Goal: Task Accomplishment & Management: Complete application form

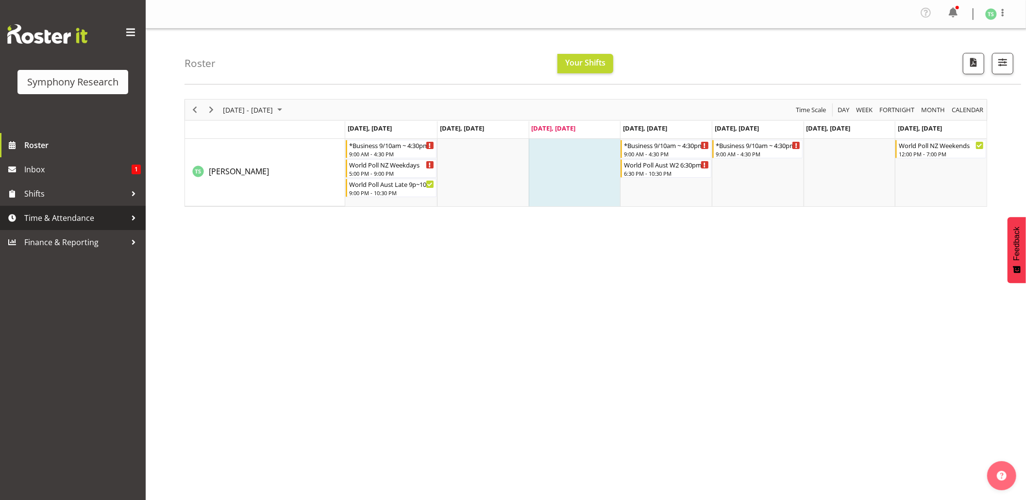
click at [51, 216] on span "Time & Attendance" at bounding box center [75, 218] width 102 height 15
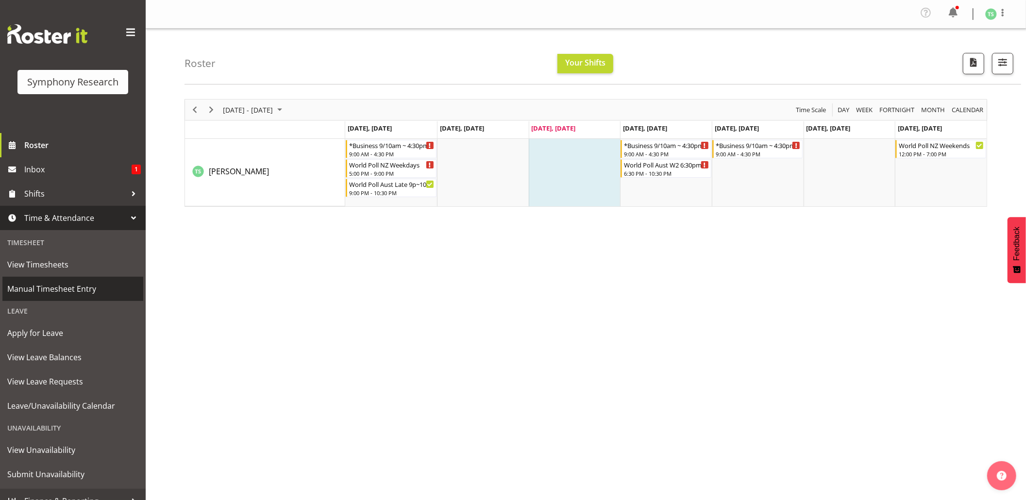
drag, startPoint x: 55, startPoint y: 286, endPoint x: 63, endPoint y: 284, distance: 8.1
click at [56, 285] on span "Manual Timesheet Entry" at bounding box center [72, 289] width 131 height 15
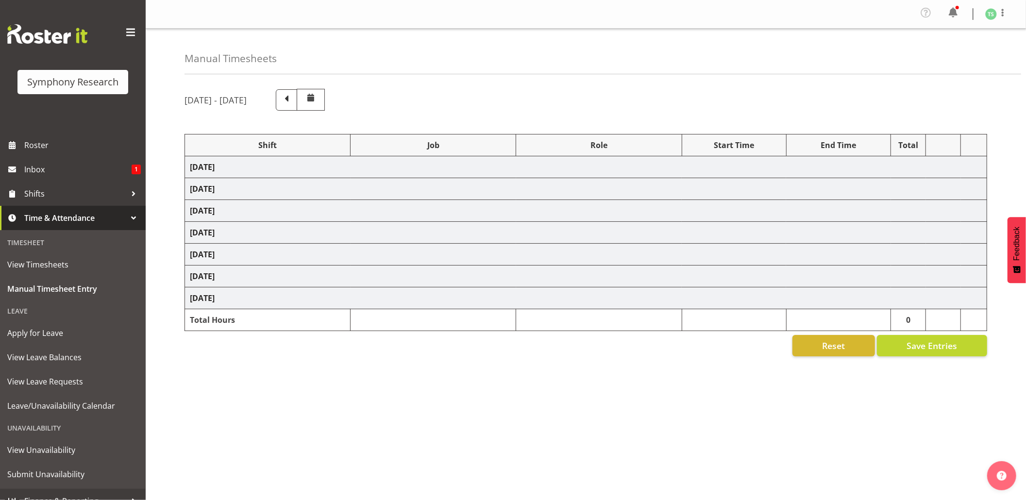
select select "56692"
select select "10499"
select select "47"
select select "48116"
select select "9426"
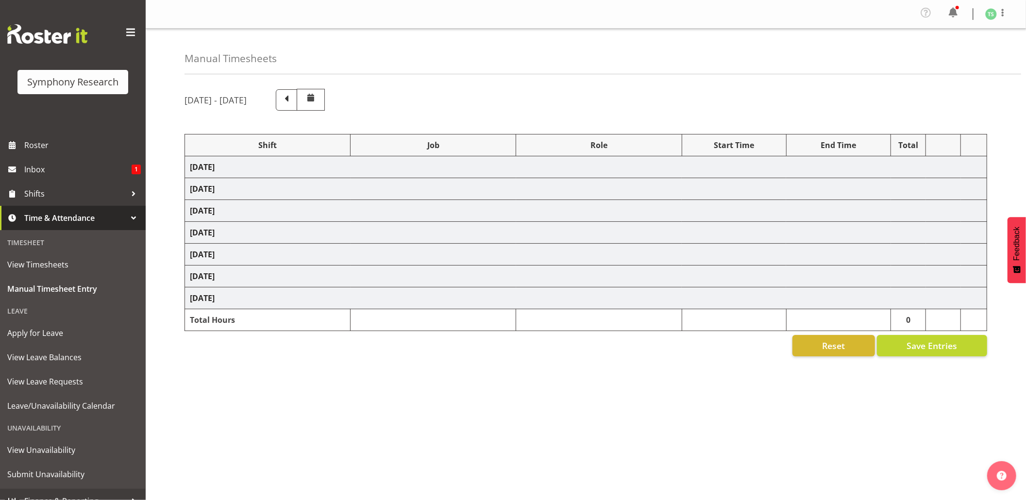
select select "47"
select select "56692"
select select "10499"
select select "47"
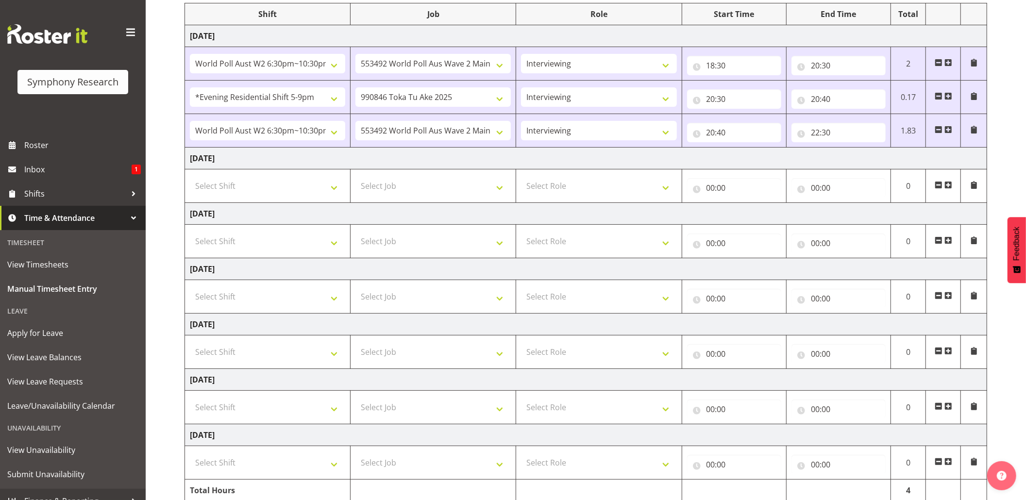
scroll to position [139, 0]
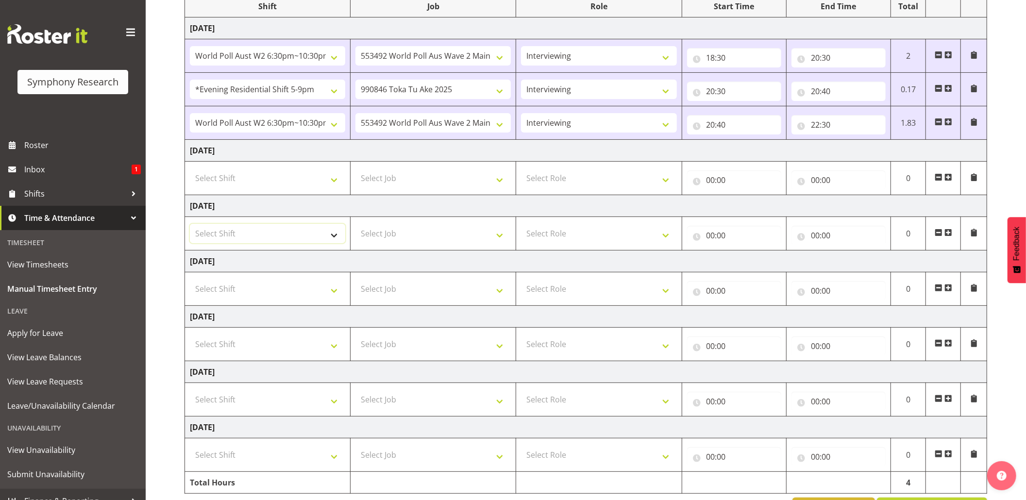
click at [336, 238] on select "Select Shift !!Weekend Residential (Roster IT Shift Label) *Business 9/10am ~ 4…" at bounding box center [267, 233] width 155 height 19
click at [336, 235] on select "Select Shift !!Weekend Residential (Roster IT Shift Label) *Business 9/10am ~ 4…" at bounding box center [267, 233] width 155 height 19
select select "56692"
click at [190, 226] on select "Select Shift !!Weekend Residential (Roster IT Shift Label) *Business 9/10am ~ 4…" at bounding box center [267, 233] width 155 height 19
click at [501, 236] on select "Select Job 550060 IF Admin 553492 World Poll Aus Wave 2 Main 2025 553493 World …" at bounding box center [432, 233] width 155 height 19
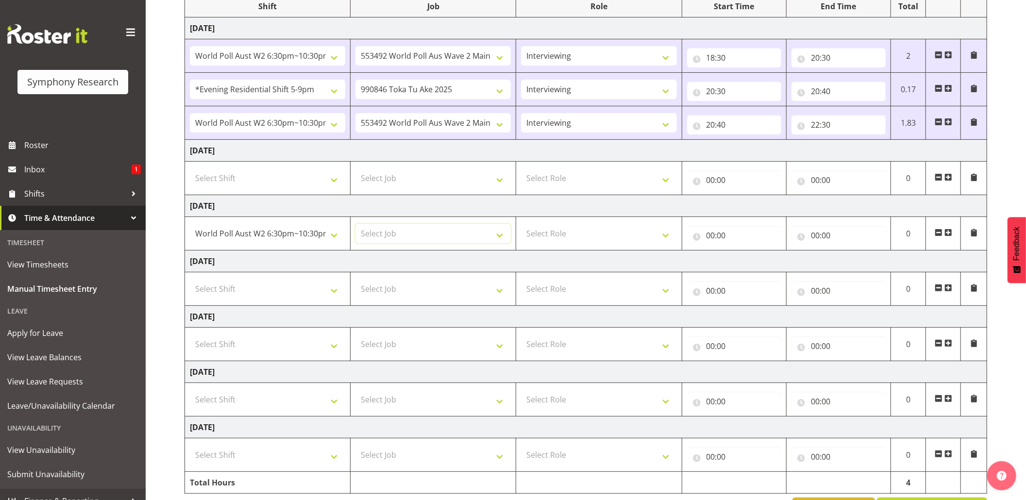
select select "10499"
click at [355, 226] on select "Select Job 550060 IF Admin 553492 World Poll Aus Wave 2 Main 2025 553493 World …" at bounding box center [432, 233] width 155 height 19
click at [668, 230] on select "Select Role Briefing Interviewing" at bounding box center [598, 233] width 155 height 19
select select "47"
click at [521, 226] on select "Select Role Briefing Interviewing" at bounding box center [598, 233] width 155 height 19
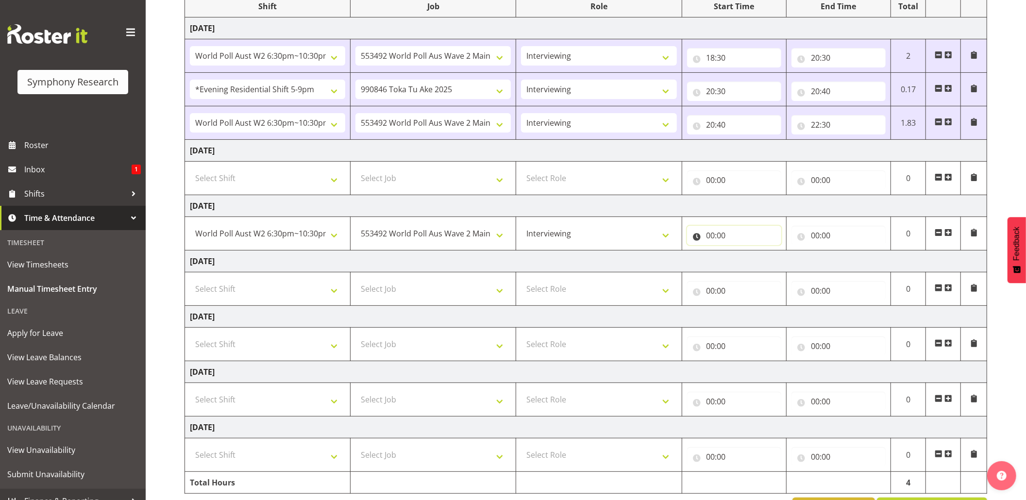
click at [715, 237] on input "00:00" at bounding box center [734, 235] width 94 height 19
click at [752, 264] on select "00 01 02 03 04 05 06 07 08 09 10 11 12 13 14 15 16 17 18 19 20 21 22 23" at bounding box center [753, 260] width 22 height 19
select select "20"
click at [742, 253] on select "00 01 02 03 04 05 06 07 08 09 10 11 12 13 14 15 16 17 18 19 20 21 22 23" at bounding box center [753, 260] width 22 height 19
type input "20:00"
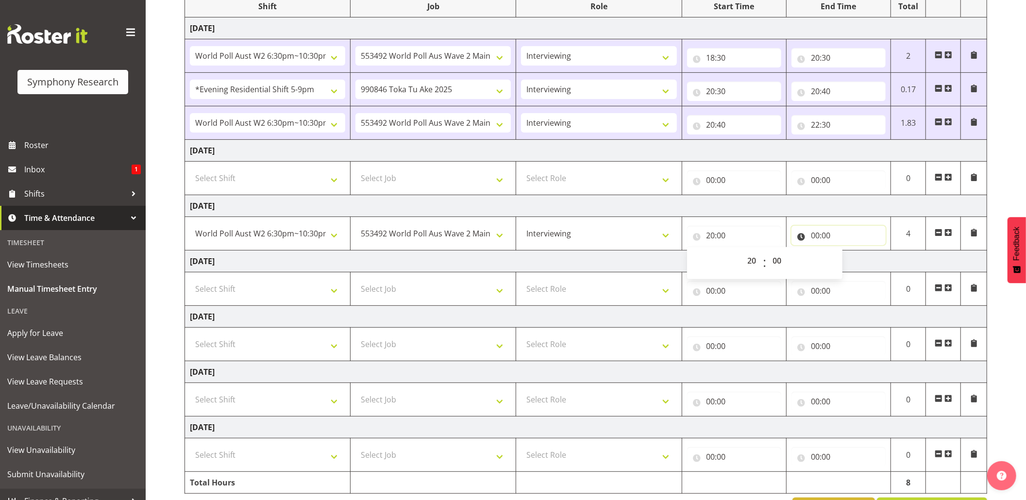
click at [814, 234] on input "00:00" at bounding box center [838, 235] width 94 height 19
click at [857, 261] on select "00 01 02 03 04 05 06 07 08 09 10 11 12 13 14 15 16 17 18 19 20 21 22 23" at bounding box center [858, 260] width 22 height 19
select select "22"
click at [847, 253] on select "00 01 02 03 04 05 06 07 08 09 10 11 12 13 14 15 16 17 18 19 20 21 22 23" at bounding box center [858, 260] width 22 height 19
type input "22:00"
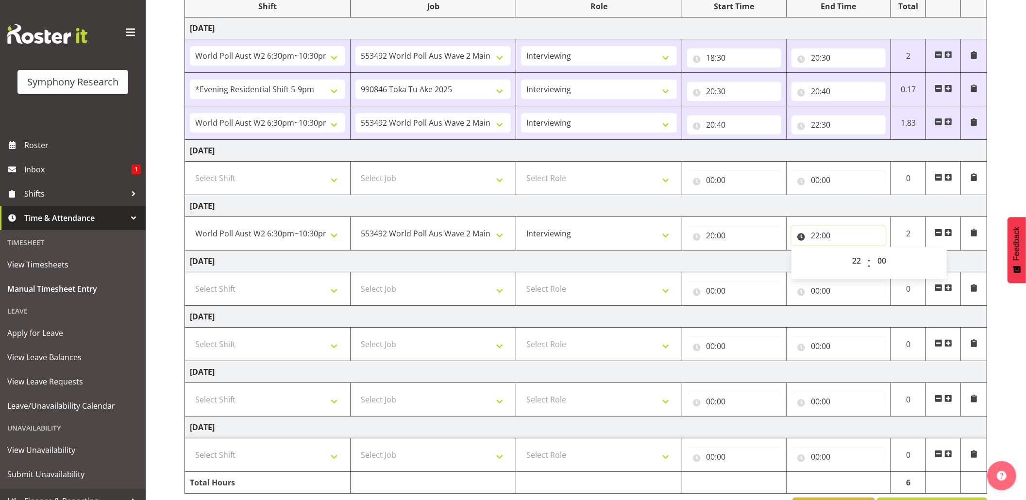
click at [826, 237] on input "22:00" at bounding box center [838, 235] width 94 height 19
click at [884, 257] on select "00 01 02 03 04 05 06 07 08 09 10 11 12 13 14 15 16 17 18 19 20 21 22 23 24 25 2…" at bounding box center [883, 260] width 22 height 19
select select "30"
click at [872, 253] on select "00 01 02 03 04 05 06 07 08 09 10 11 12 13 14 15 16 17 18 19 20 21 22 23 24 25 2…" at bounding box center [883, 260] width 22 height 19
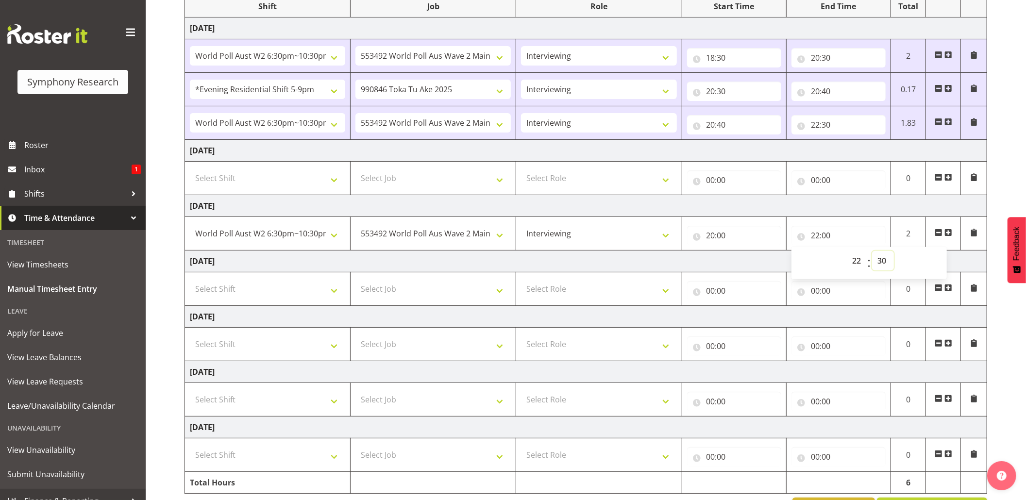
type input "22:30"
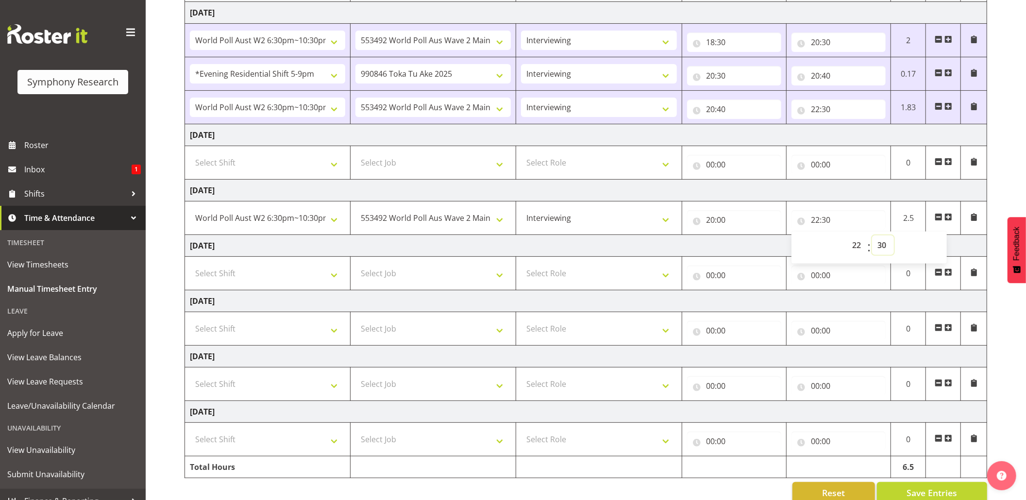
scroll to position [179, 0]
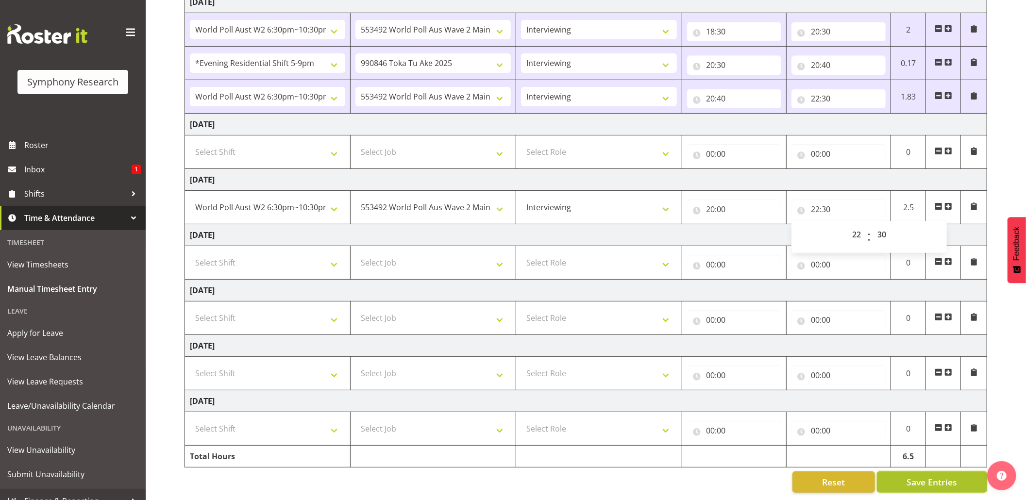
click at [901, 471] on button "Save Entries" at bounding box center [932, 481] width 110 height 21
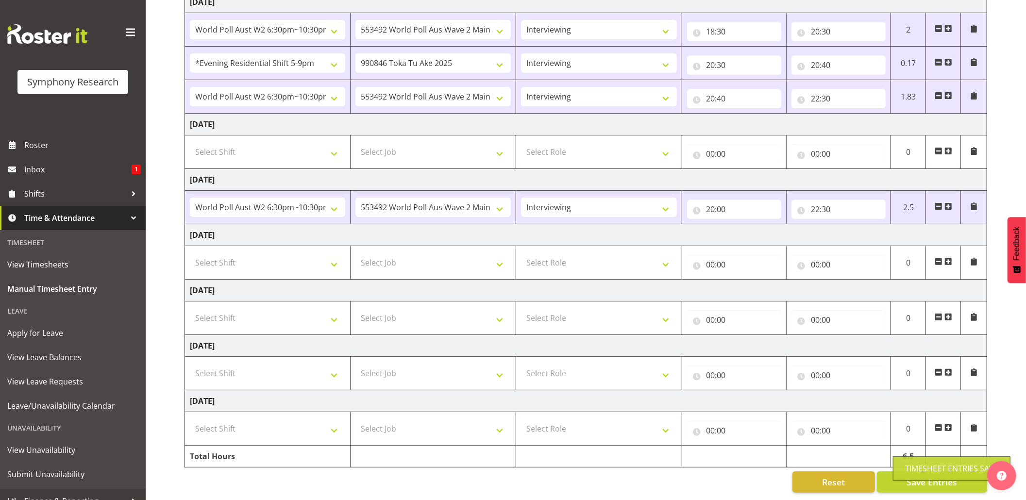
drag, startPoint x: 917, startPoint y: 465, endPoint x: 791, endPoint y: 365, distance: 160.6
click at [917, 465] on div "Timesheet Entries Save" at bounding box center [951, 469] width 93 height 12
click at [927, 476] on span "Save Entries" at bounding box center [931, 482] width 50 height 13
click at [903, 471] on button "Save Entries" at bounding box center [932, 481] width 110 height 21
click at [897, 471] on button "Save Entries" at bounding box center [932, 481] width 110 height 21
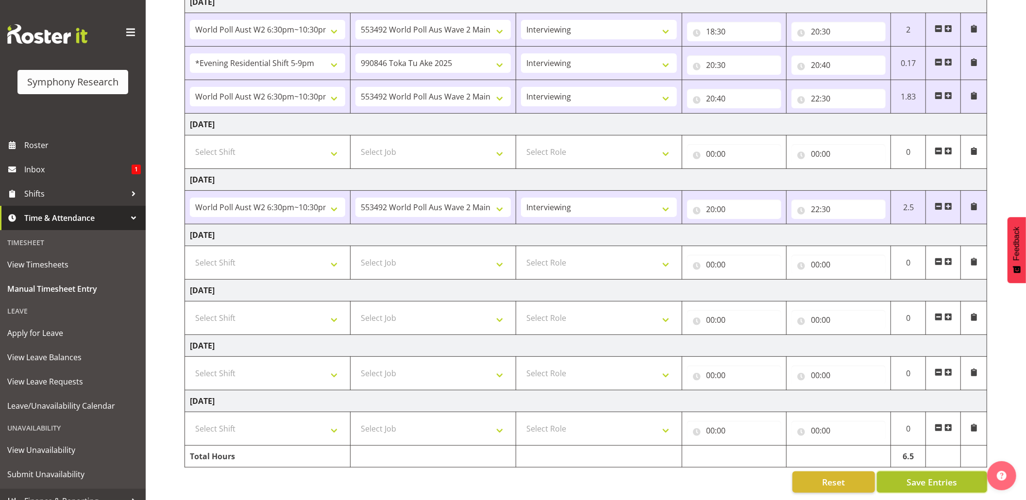
click at [896, 471] on button "Save Entries" at bounding box center [932, 481] width 110 height 21
click at [913, 471] on button "Save Entries" at bounding box center [932, 481] width 110 height 21
drag, startPoint x: 922, startPoint y: 465, endPoint x: 914, endPoint y: 458, distance: 10.3
click at [921, 471] on button "Save Entries" at bounding box center [932, 481] width 110 height 21
click at [911, 471] on button "Save Entries" at bounding box center [932, 481] width 110 height 21
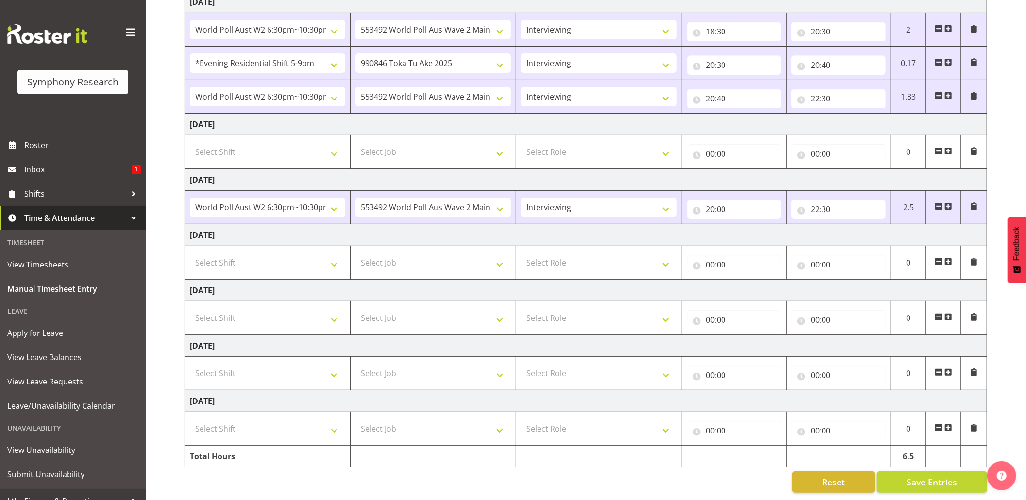
click at [942, 460] on div "[DATE] - [DATE] Shift Job Role Start Time End Time Total [DATE] !!Weekend Resid…" at bounding box center [604, 208] width 841 height 583
click at [939, 476] on span "Save Entries" at bounding box center [931, 482] width 50 height 13
click at [932, 476] on span "Save Entries" at bounding box center [931, 482] width 50 height 13
click at [903, 471] on button "Save Entries" at bounding box center [932, 481] width 110 height 21
click at [919, 476] on span "Save Entries" at bounding box center [931, 482] width 50 height 13
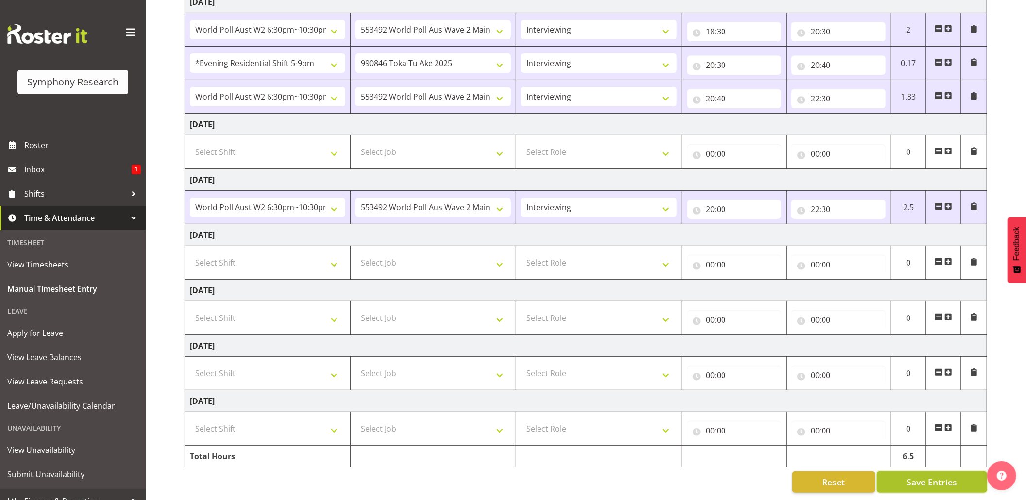
click at [930, 476] on span "Save Entries" at bounding box center [931, 482] width 50 height 13
click at [909, 471] on button "Save Entries" at bounding box center [932, 481] width 110 height 21
click at [907, 476] on span "Save Entries" at bounding box center [931, 482] width 50 height 13
click at [918, 476] on span "Save Entries" at bounding box center [931, 482] width 50 height 13
click at [913, 476] on span "Save Entries" at bounding box center [931, 482] width 50 height 13
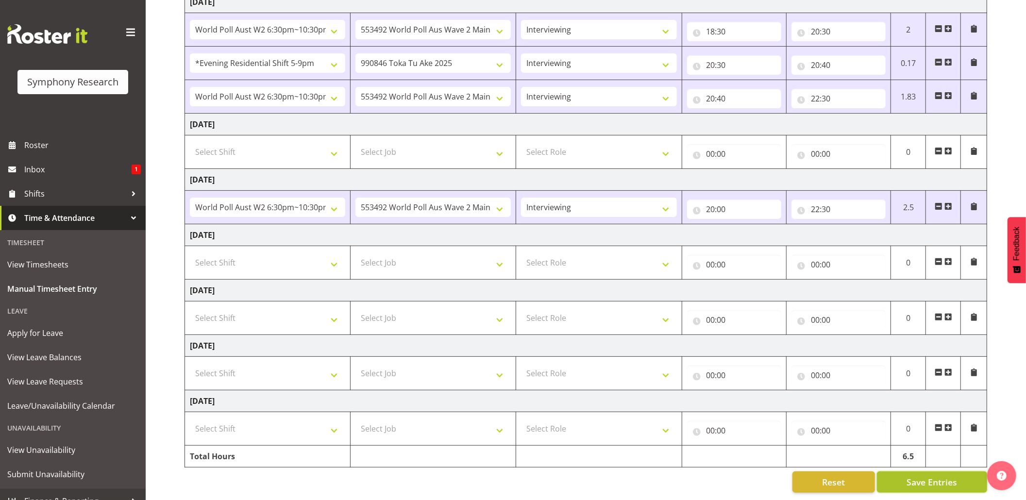
drag, startPoint x: 914, startPoint y: 468, endPoint x: 907, endPoint y: 464, distance: 8.3
click at [913, 476] on span "Save Entries" at bounding box center [931, 482] width 50 height 13
click at [915, 476] on span "Save Entries" at bounding box center [931, 482] width 50 height 13
click at [36, 193] on span "Shifts" at bounding box center [75, 193] width 102 height 15
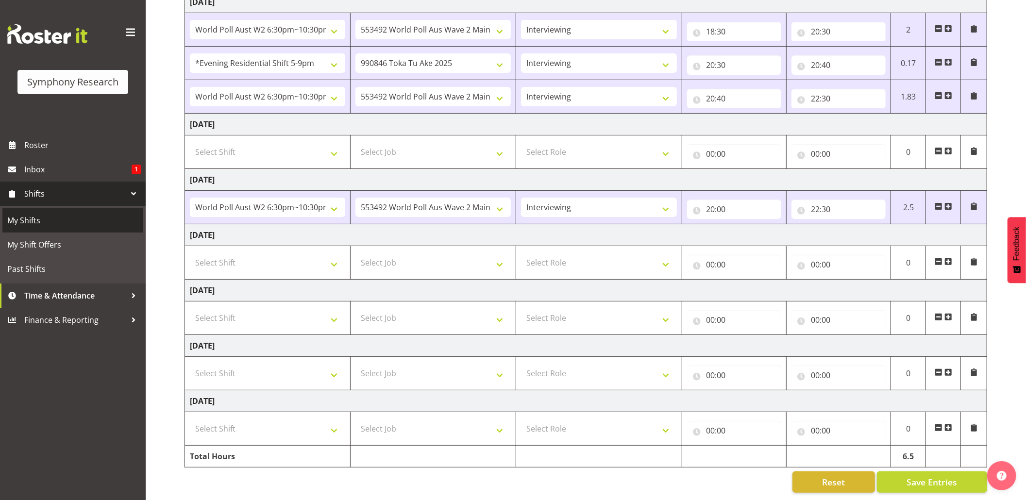
drag, startPoint x: 35, startPoint y: 220, endPoint x: 72, endPoint y: 219, distance: 37.4
click at [35, 220] on span "My Shifts" at bounding box center [72, 220] width 131 height 15
